Goal: Task Accomplishment & Management: Manage account settings

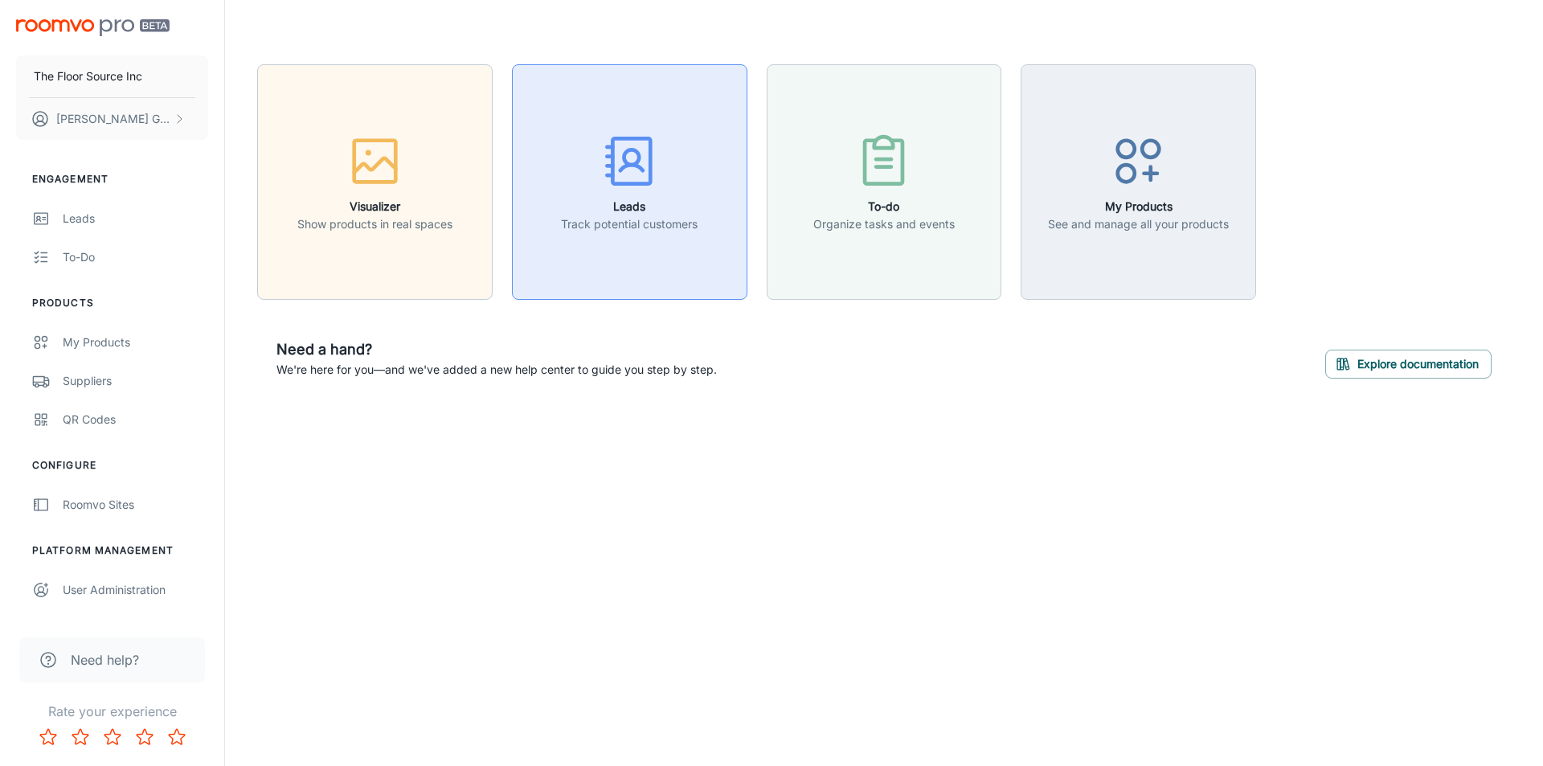
click at [641, 150] on icon "button" at bounding box center [630, 161] width 60 height 60
click at [625, 159] on circle "button" at bounding box center [631, 157] width 15 height 15
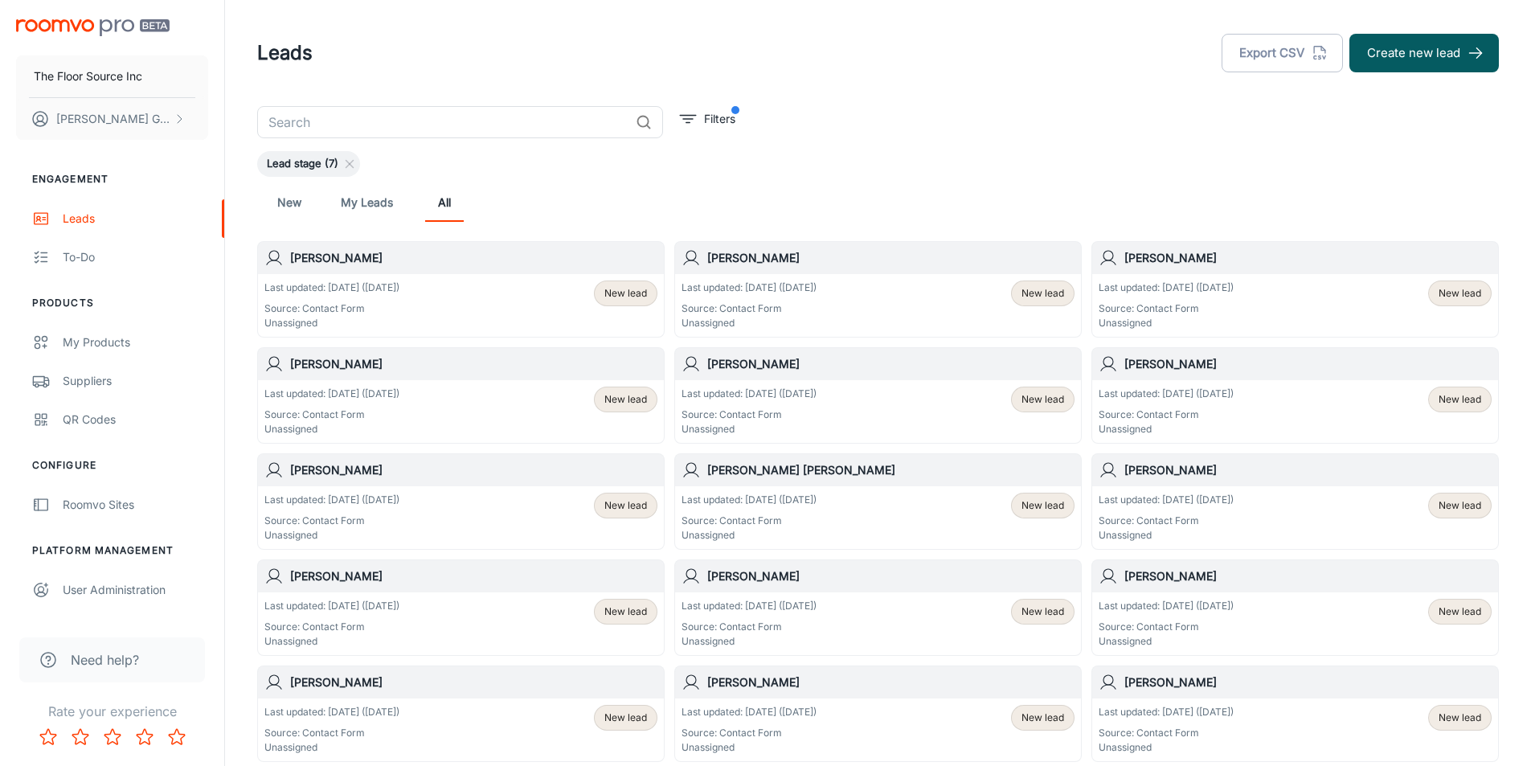
click at [625, 294] on span "New lead" at bounding box center [626, 293] width 43 height 14
